Goal: Task Accomplishment & Management: Manage account settings

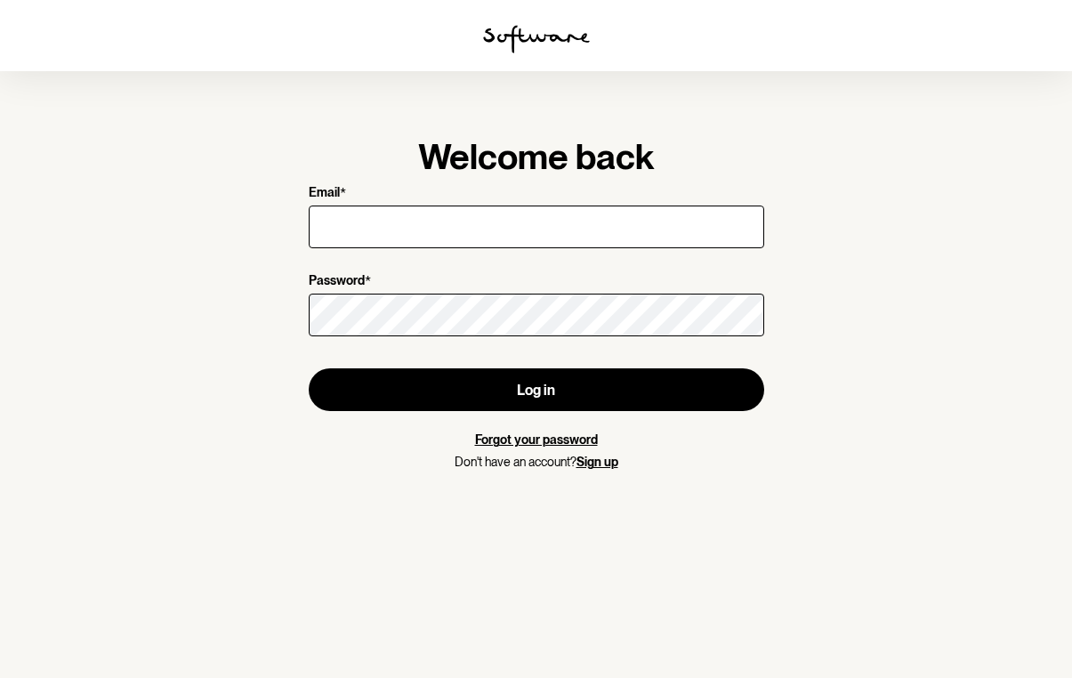
click at [382, 237] on input "Email *" at bounding box center [536, 226] width 455 height 43
click at [378, 228] on input "Email *" at bounding box center [536, 226] width 455 height 43
type input "[PERSON_NAME][EMAIL_ADDRESS][DOMAIN_NAME]"
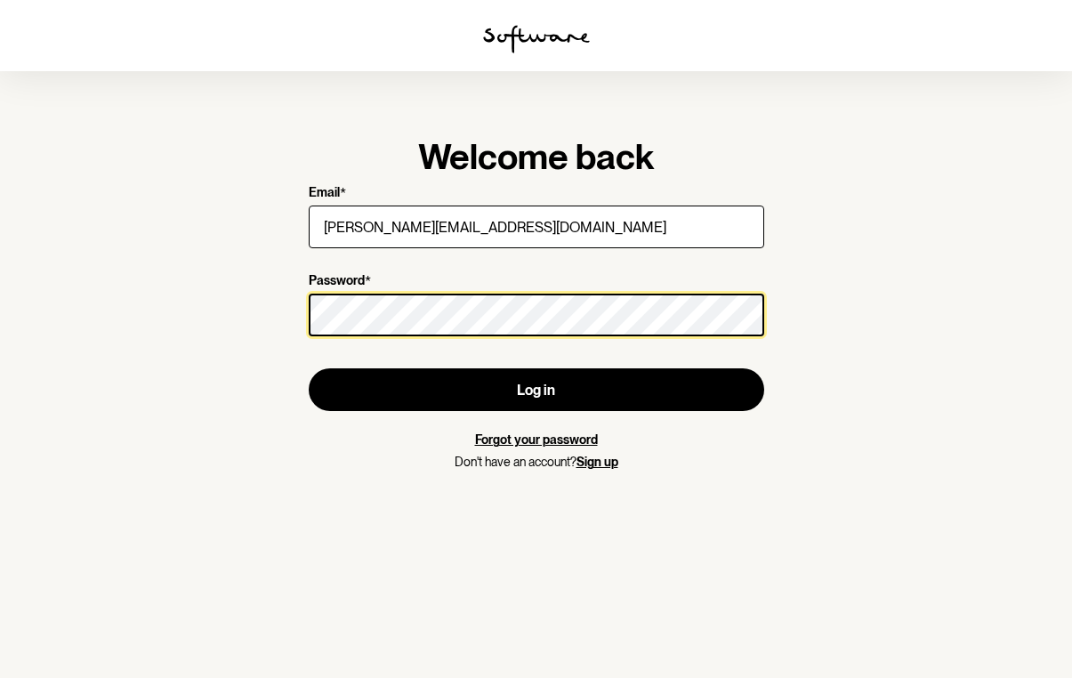
click at [535, 390] on button "Log in" at bounding box center [536, 389] width 455 height 43
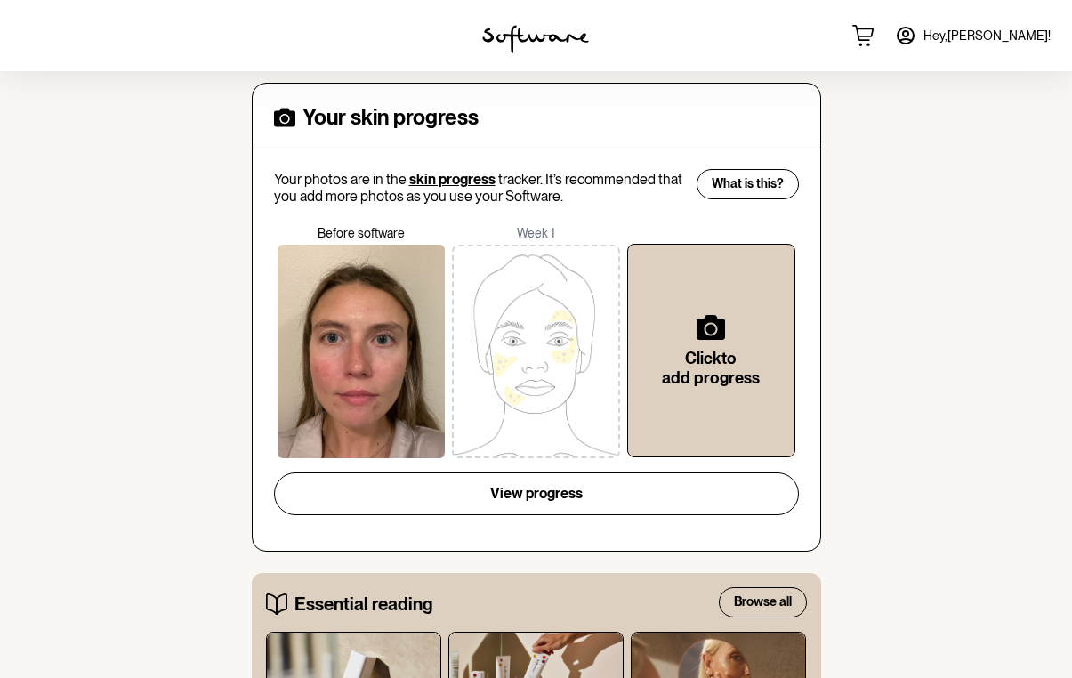
scroll to position [762, 0]
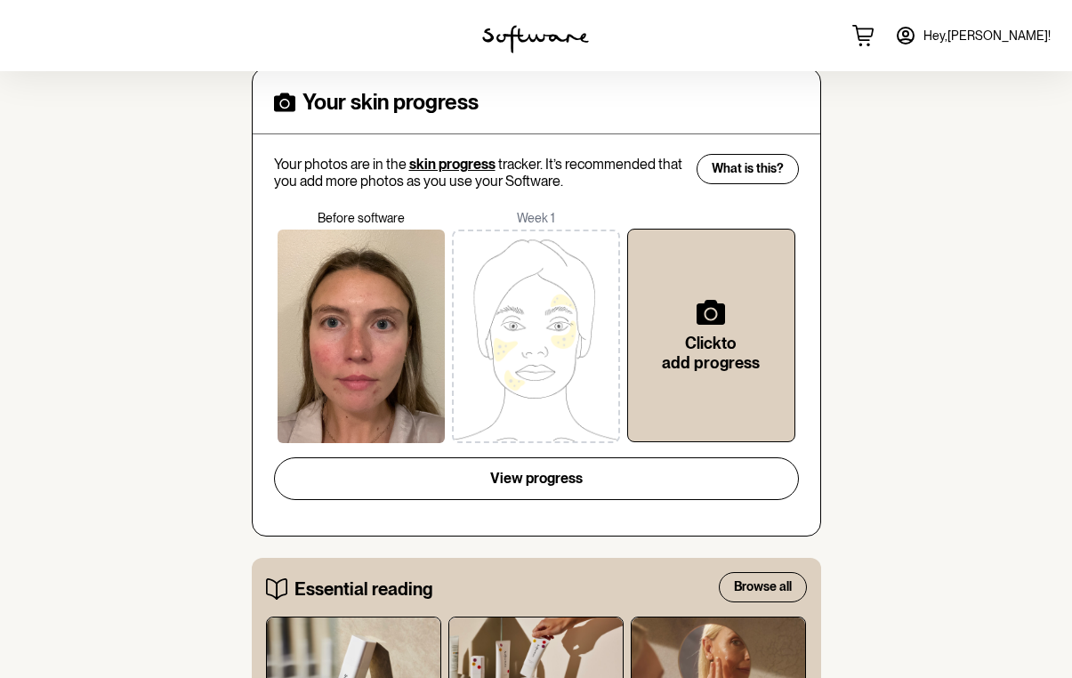
click at [342, 382] on div at bounding box center [361, 335] width 168 height 213
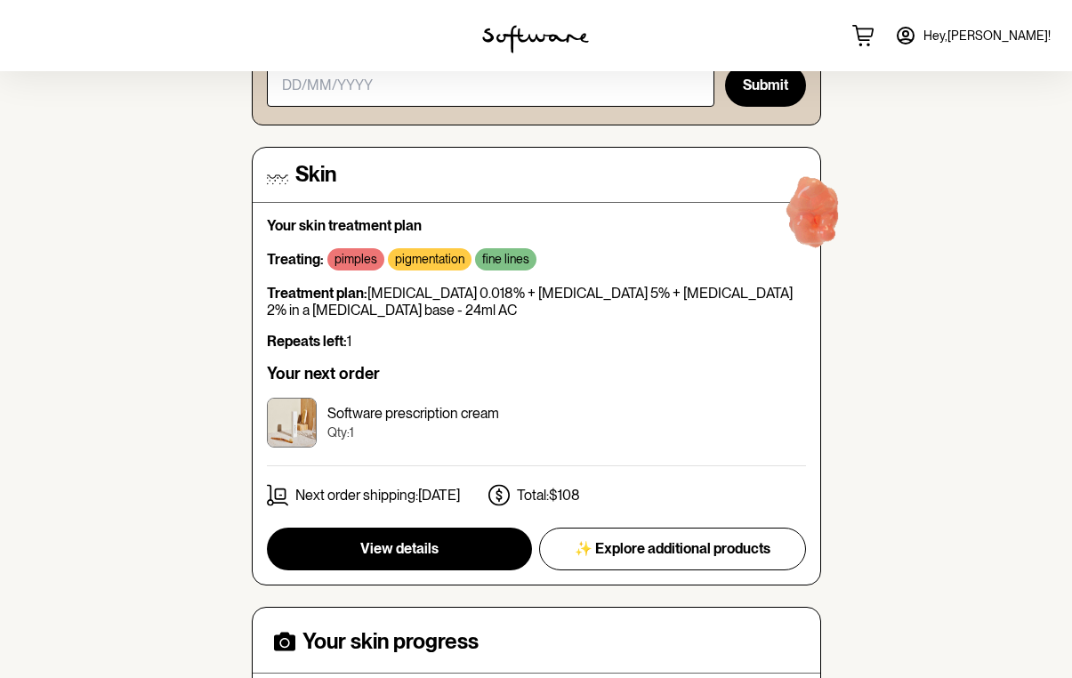
scroll to position [223, 0]
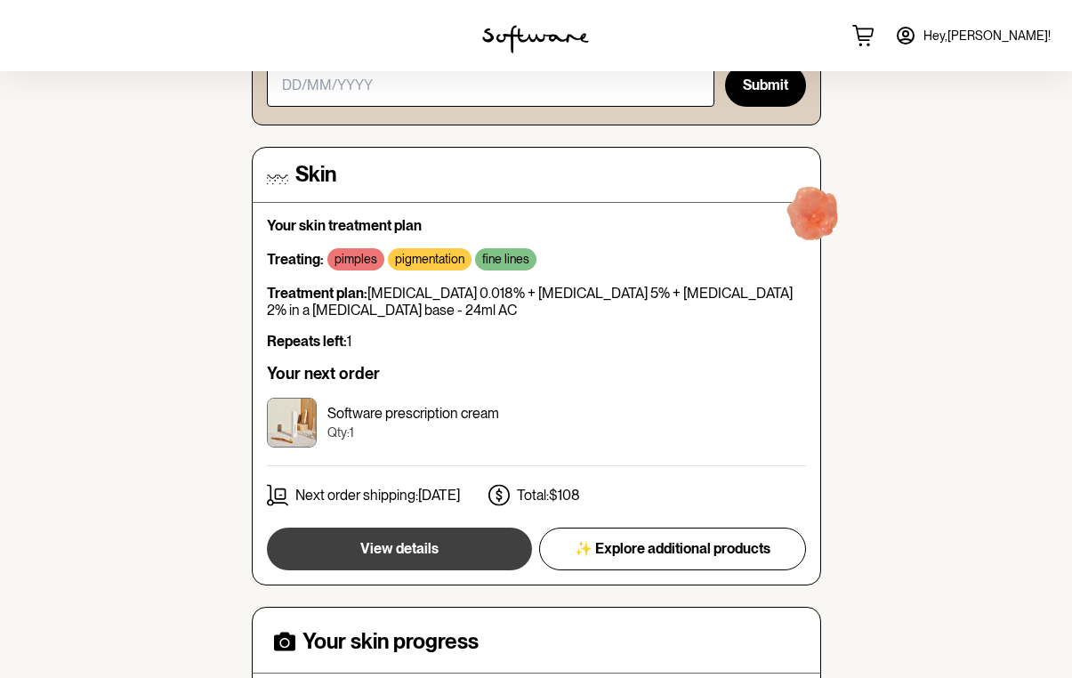
click at [380, 540] on span "View details" at bounding box center [399, 548] width 78 height 17
